Goal: Information Seeking & Learning: Learn about a topic

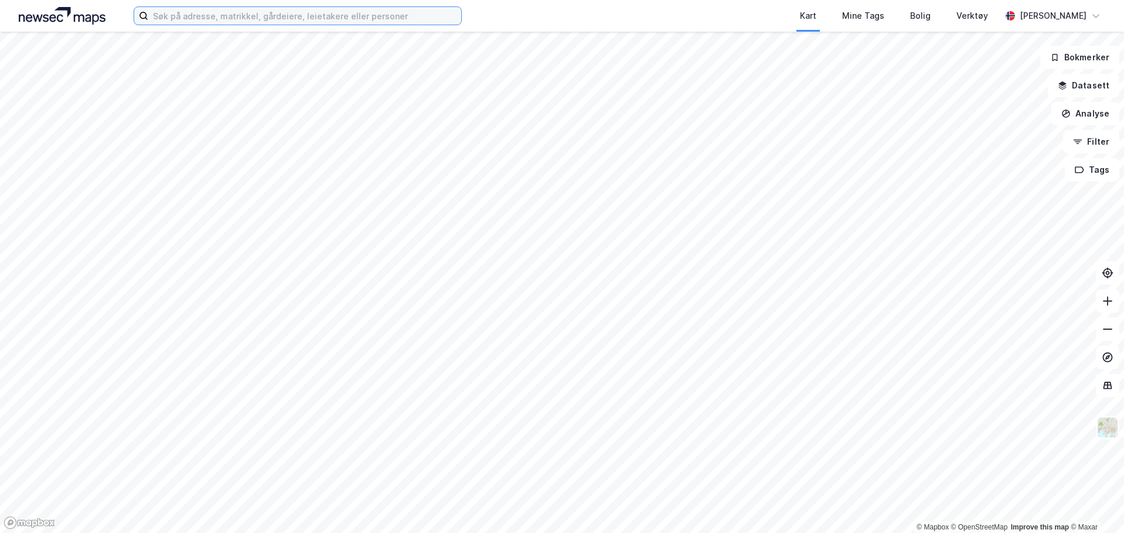
click at [185, 18] on input at bounding box center [304, 16] width 313 height 18
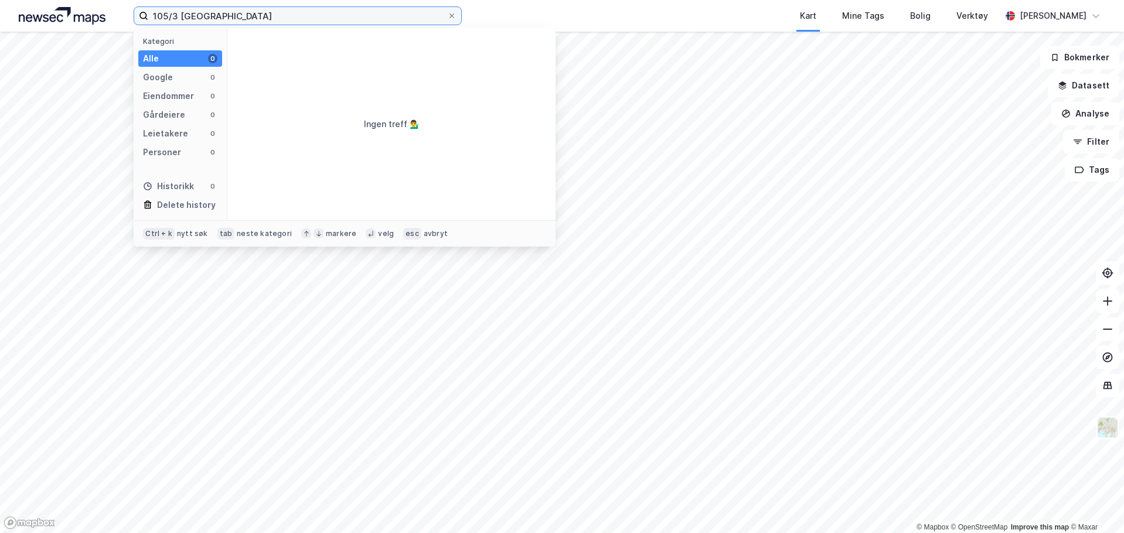
click at [159, 12] on input "105/3 [GEOGRAPHIC_DATA]" at bounding box center [297, 16] width 299 height 18
click at [170, 17] on input "105/3 [GEOGRAPHIC_DATA]" at bounding box center [297, 16] width 299 height 18
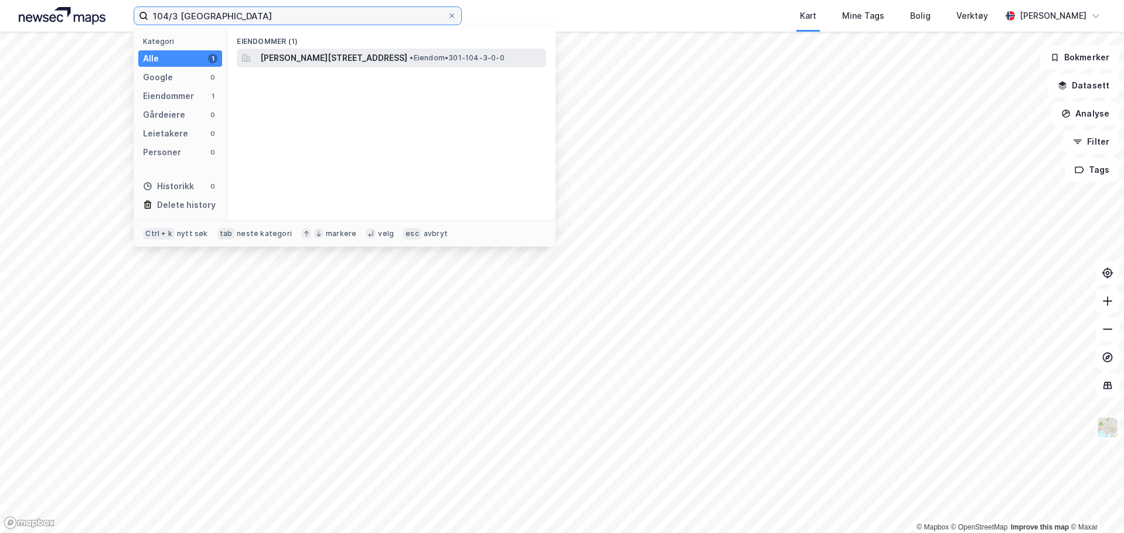
type input "104/3 [GEOGRAPHIC_DATA]"
click at [342, 53] on span "[PERSON_NAME][STREET_ADDRESS]" at bounding box center [333, 58] width 147 height 14
